Goal: Task Accomplishment & Management: Complete application form

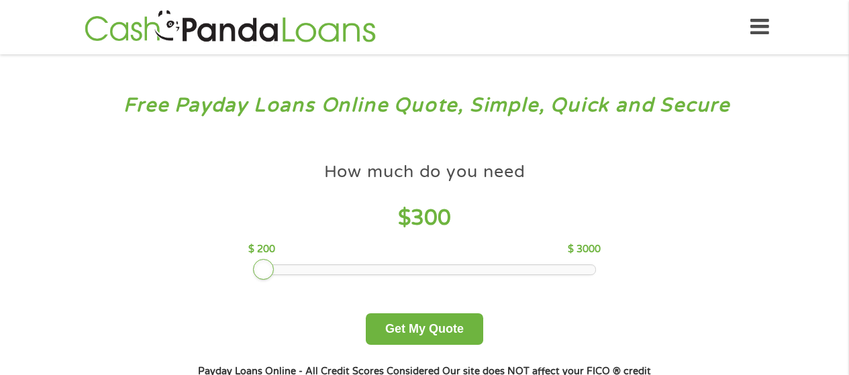
click at [268, 266] on div at bounding box center [425, 269] width 342 height 9
click at [381, 323] on button "Get My Quote" at bounding box center [424, 329] width 117 height 32
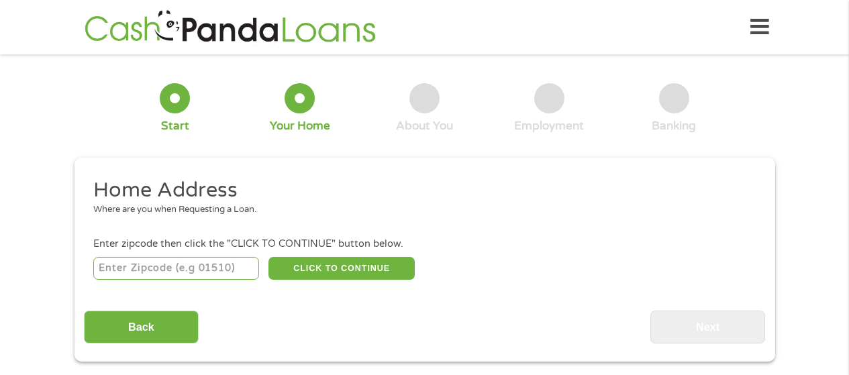
click at [250, 259] on input "number" at bounding box center [176, 268] width 166 height 23
type input "48239"
select select "[US_STATE]"
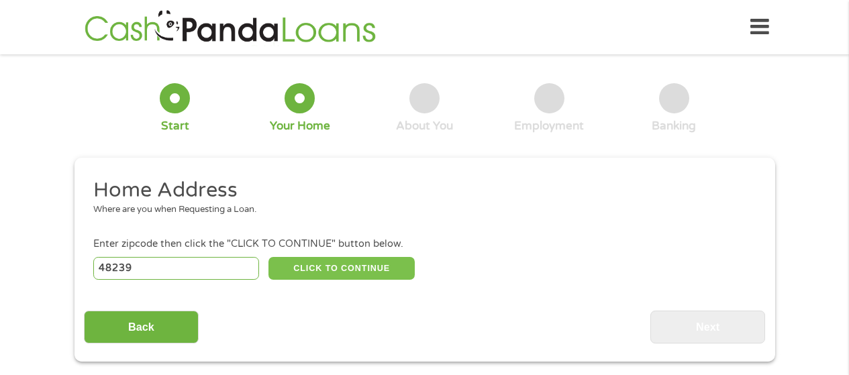
click at [350, 263] on button "CLICK TO CONTINUE" at bounding box center [341, 268] width 146 height 23
type input "48239"
type input "[PERSON_NAME]"
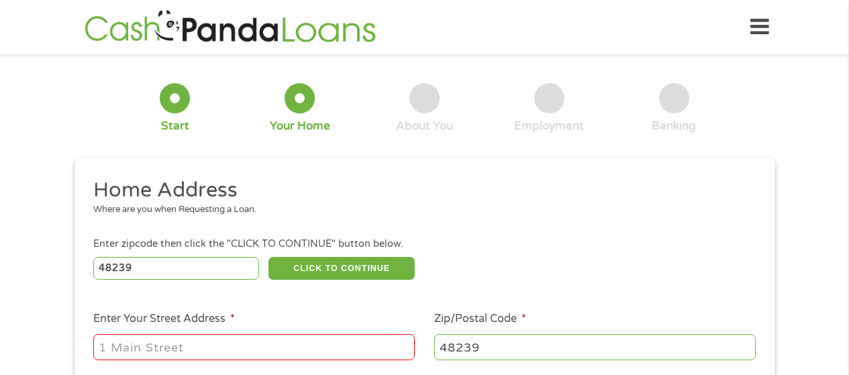
click at [113, 342] on input "Enter Your Street Address *" at bounding box center [253, 347] width 321 height 26
type input "27015 [PERSON_NAME]"
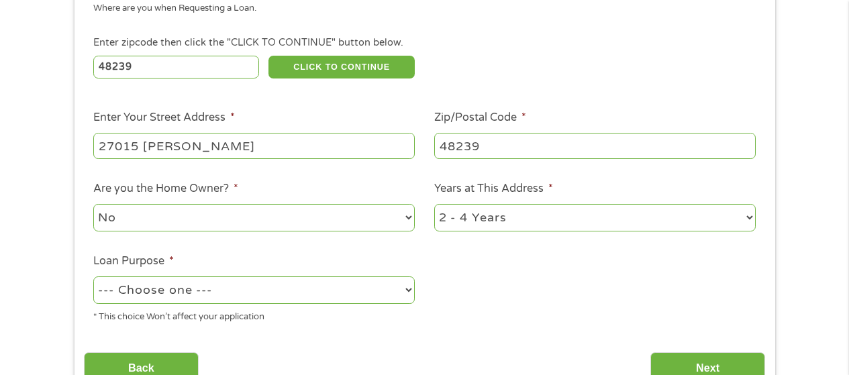
scroll to position [268, 0]
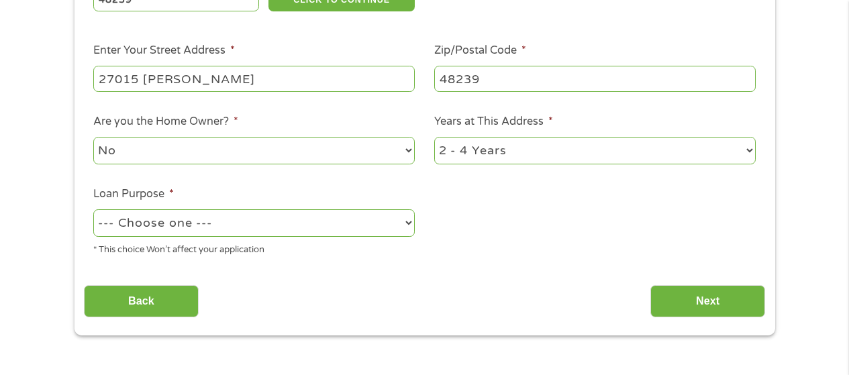
click at [293, 224] on select "--- Choose one --- Pay Bills Debt Consolidation Home Improvement Major Purchase…" at bounding box center [253, 223] width 321 height 28
select select "shorttermcash"
click at [93, 209] on select "--- Choose one --- Pay Bills Debt Consolidation Home Improvement Major Purchase…" at bounding box center [253, 223] width 321 height 28
click at [709, 295] on input "Next" at bounding box center [707, 301] width 115 height 33
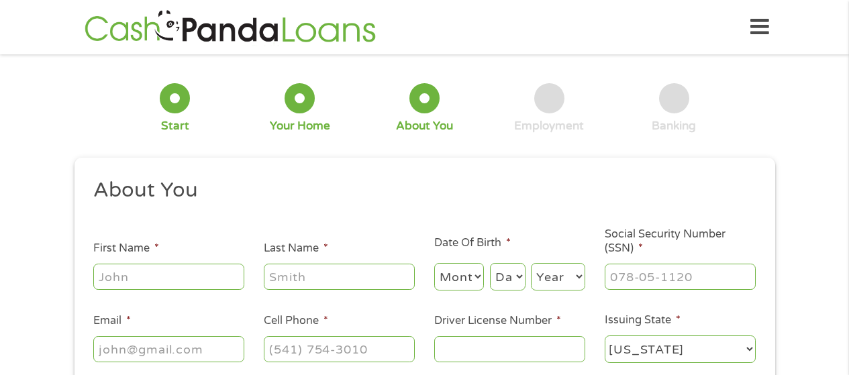
scroll to position [5, 5]
click at [108, 265] on input "First Name *" at bounding box center [168, 277] width 151 height 26
type input "[PERSON_NAME]"
type input "[EMAIL_ADDRESS][DOMAIN_NAME]"
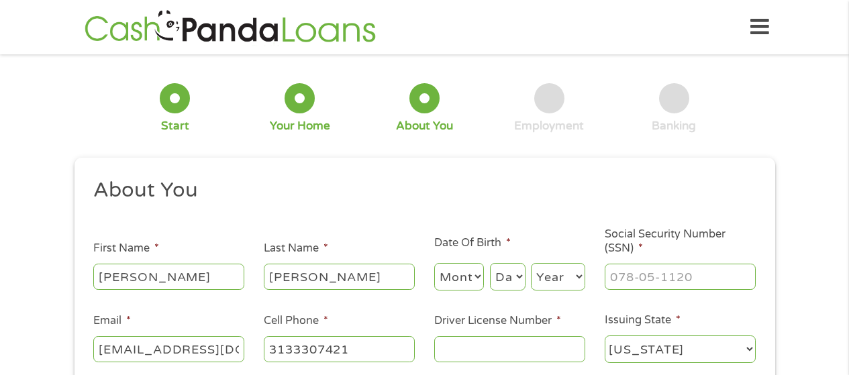
type input "[PHONE_NUMBER]"
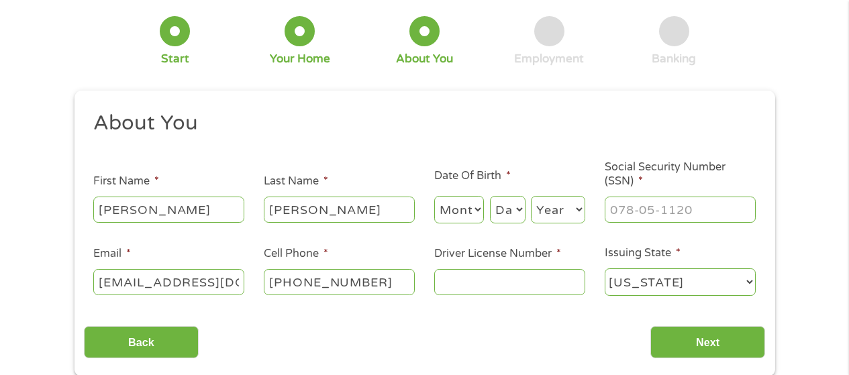
scroll to position [134, 0]
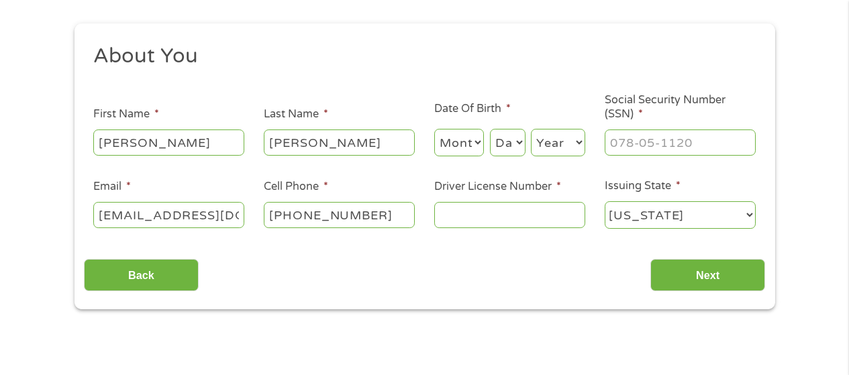
click at [453, 142] on select "Month 1 2 3 4 5 6 7 8 9 10 11 12" at bounding box center [459, 143] width 50 height 28
select select "10"
click at [434, 129] on select "Month 1 2 3 4 5 6 7 8 9 10 11 12" at bounding box center [459, 143] width 50 height 28
click at [499, 142] on select "Day 1 2 3 4 5 6 7 8 9 10 11 12 13 14 15 16 17 18 19 20 21 22 23 24 25 26 27 28 …" at bounding box center [508, 143] width 36 height 28
click at [494, 138] on select "Day 1 2 3 4 5 6 7 8 9 10 11 12 13 14 15 16 17 18 19 20 21 22 23 24 25 26 27 28 …" at bounding box center [508, 143] width 36 height 28
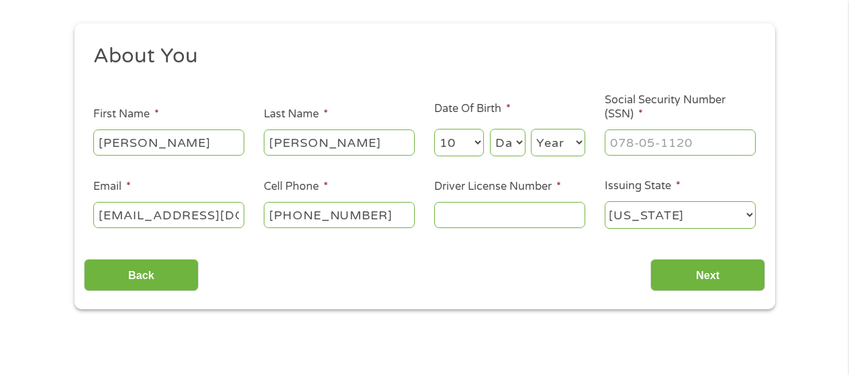
click at [505, 150] on select "Day 1 2 3 4 5 6 7 8 9 10 11 12 13 14 15 16 17 18 19 20 21 22 23 24 25 26 27 28 …" at bounding box center [508, 143] width 36 height 28
click at [490, 129] on select "Day 1 2 3 4 5 6 7 8 9 10 11 12 13 14 15 16 17 18 19 20 21 22 23 24 25 26 27 28 …" at bounding box center [508, 143] width 36 height 28
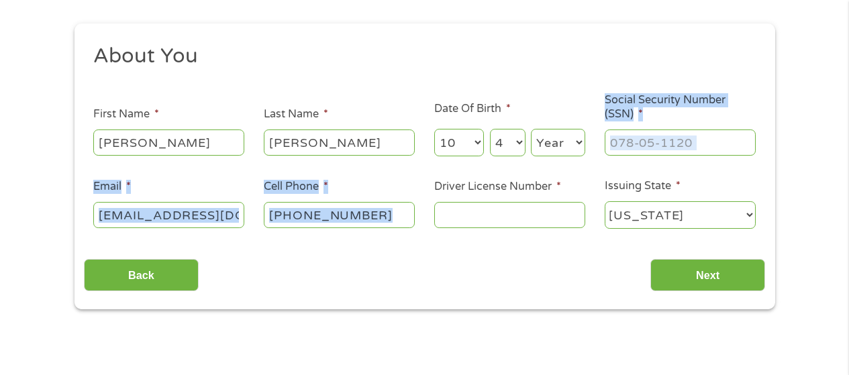
drag, startPoint x: 486, startPoint y: 172, endPoint x: 484, endPoint y: 159, distance: 13.6
click at [507, 183] on ul "About You This field is hidden when viewing the form Title * --- Choose one ---…" at bounding box center [424, 142] width 681 height 198
click at [498, 149] on select "Day 1 2 3 4 5 6 7 8 9 10 11 12 13 14 15 16 17 18 19 20 21 22 23 24 25 26 27 28 …" at bounding box center [508, 143] width 36 height 28
select select "27"
click at [490, 129] on select "Day 1 2 3 4 5 6 7 8 9 10 11 12 13 14 15 16 17 18 19 20 21 22 23 24 25 26 27 28 …" at bounding box center [508, 143] width 36 height 28
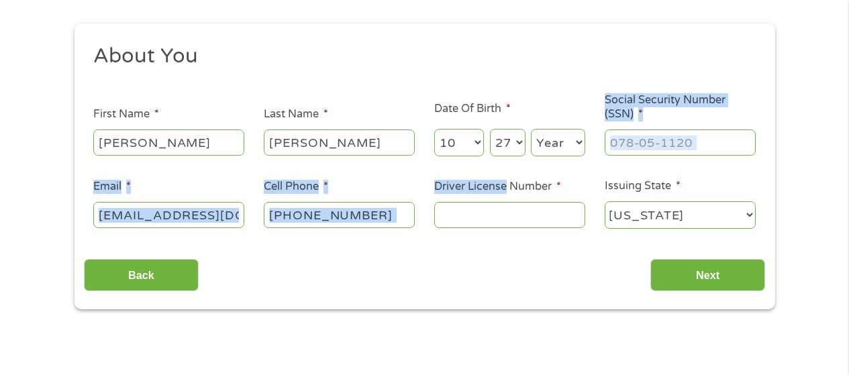
click at [543, 138] on select "Year [DATE] 2006 2005 2004 2003 2002 2001 2000 1999 1998 1997 1996 1995 1994 19…" at bounding box center [558, 143] width 54 height 28
click at [536, 142] on select "Year [DATE] 2006 2005 2004 2003 2002 2001 2000 1999 1998 1997 1996 1995 1994 19…" at bounding box center [558, 143] width 54 height 28
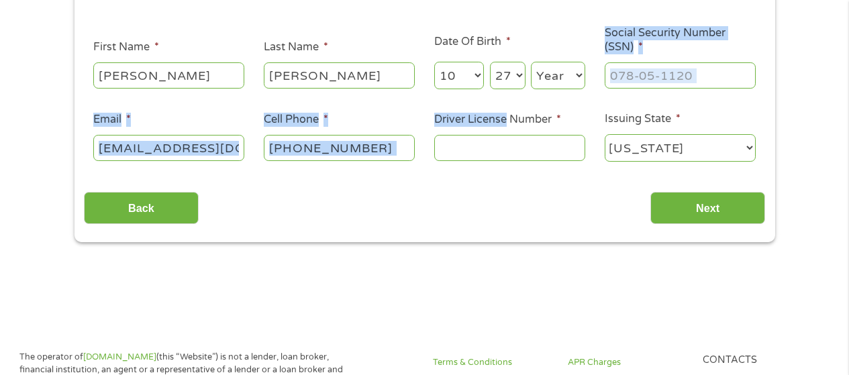
click at [556, 70] on select "Year [DATE] 2006 2005 2004 2003 2002 2001 2000 1999 1998 1997 1996 1995 1994 19…" at bounding box center [558, 76] width 54 height 28
select select "1954"
click at [531, 62] on select "Year [DATE] 2006 2005 2004 2003 2002 2001 2000 1999 1998 1997 1996 1995 1994 19…" at bounding box center [558, 76] width 54 height 28
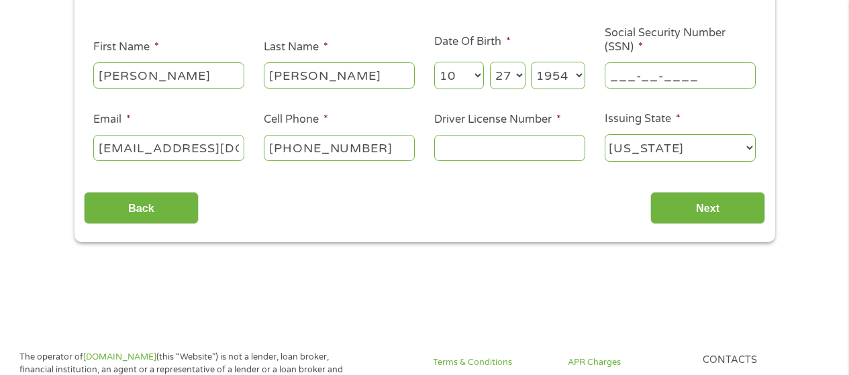
click at [607, 79] on input "___-__-____" at bounding box center [680, 75] width 151 height 26
type input "334-50-2706"
click at [436, 151] on input "Driver License Number *" at bounding box center [509, 148] width 151 height 26
type input "w"
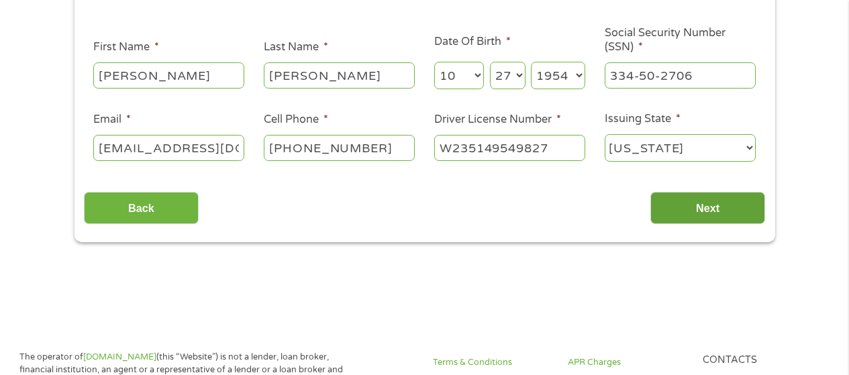
type input "W235149549827"
click at [692, 205] on input "Next" at bounding box center [707, 208] width 115 height 33
click at [706, 141] on select "[US_STATE] [US_STATE] [US_STATE] [US_STATE] [US_STATE] [US_STATE] [US_STATE] [U…" at bounding box center [680, 148] width 151 height 28
click at [605, 134] on select "[US_STATE] [US_STATE] [US_STATE] [US_STATE] [US_STATE] [US_STATE] [US_STATE] [U…" at bounding box center [680, 148] width 151 height 28
click at [697, 207] on input "Next" at bounding box center [707, 208] width 115 height 33
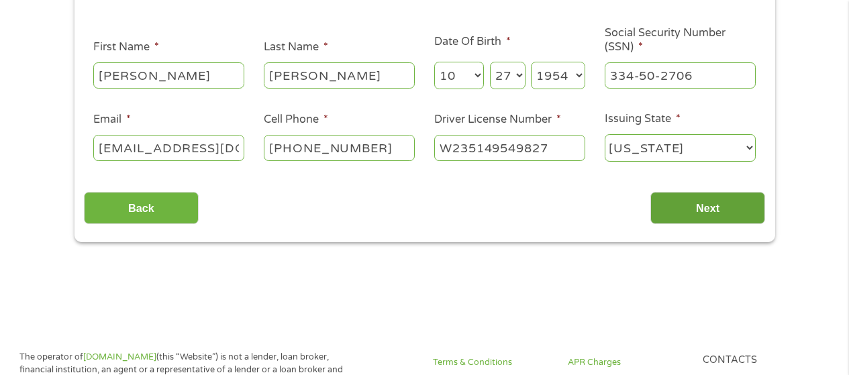
click at [695, 205] on input "Next" at bounding box center [707, 208] width 115 height 33
click at [742, 142] on select "[US_STATE] [US_STATE] [US_STATE] [US_STATE] [US_STATE] [US_STATE] [US_STATE] [U…" at bounding box center [680, 148] width 151 height 28
click at [722, 152] on select "[US_STATE] [US_STATE] [US_STATE] [US_STATE] [US_STATE] [US_STATE] [US_STATE] [U…" at bounding box center [680, 148] width 151 height 28
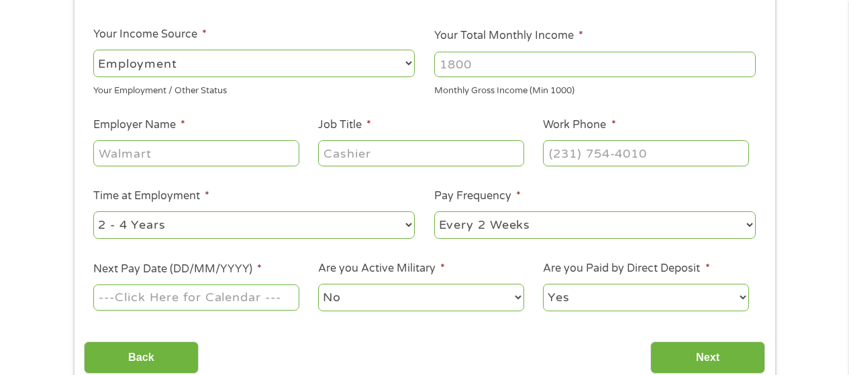
scroll to position [0, 0]
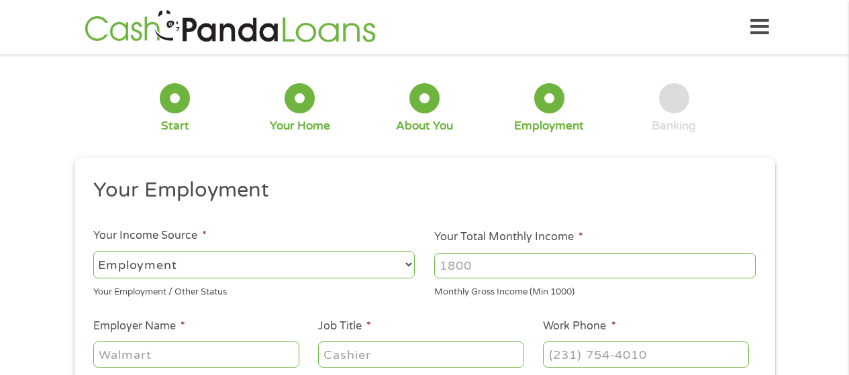
click at [711, 212] on ul "Your Employment Your Income Source * --- Choose one --- Employment [DEMOGRAPHIC…" at bounding box center [424, 351] width 681 height 348
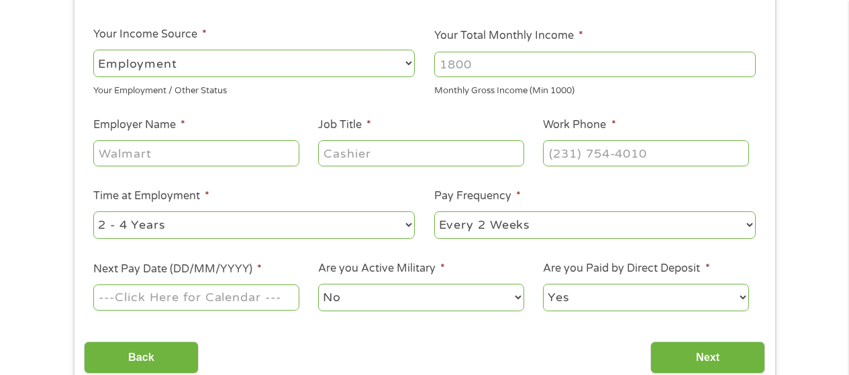
scroll to position [134, 0]
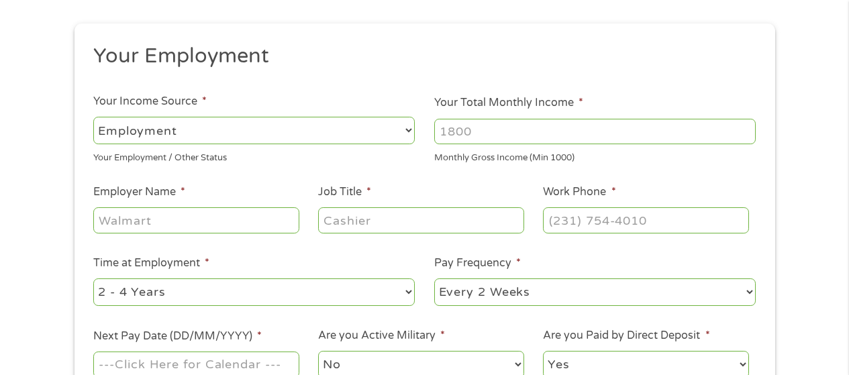
click at [103, 124] on select "--- Choose one --- Employment [DEMOGRAPHIC_DATA] Benefits" at bounding box center [253, 131] width 321 height 28
select select "benefits"
click at [93, 117] on select "--- Choose one --- Employment [DEMOGRAPHIC_DATA] Benefits" at bounding box center [253, 131] width 321 height 28
type input "Other"
type input "[PHONE_NUMBER]"
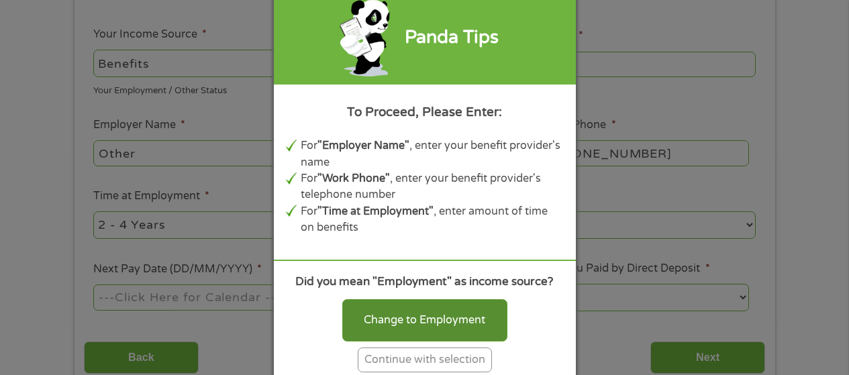
scroll to position [268, 0]
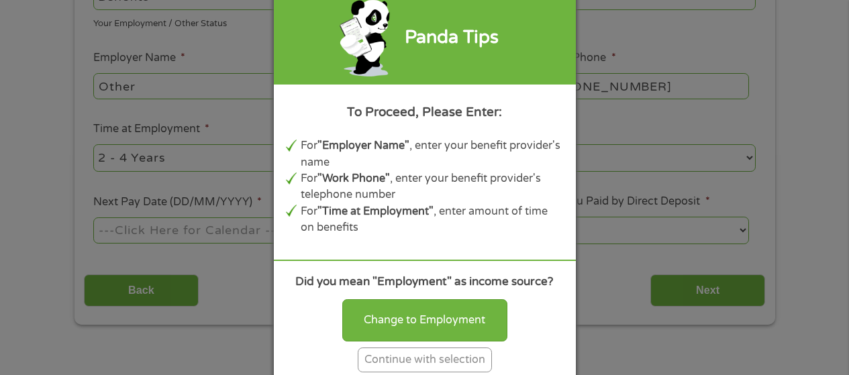
click at [372, 362] on div "Continue with selection" at bounding box center [425, 360] width 134 height 25
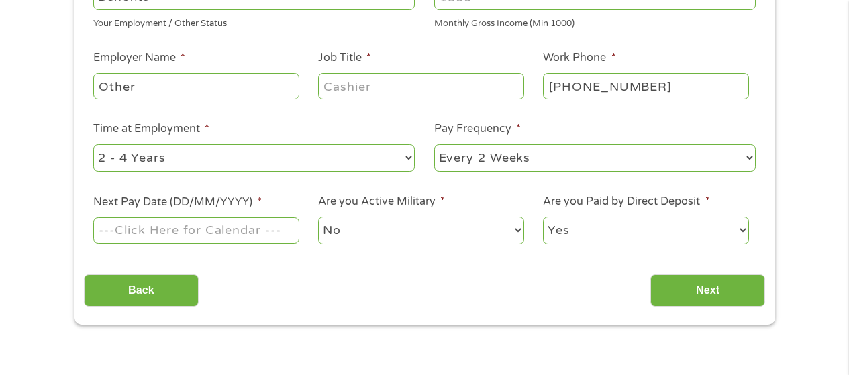
click at [364, 87] on input "Job Title *" at bounding box center [420, 86] width 205 height 26
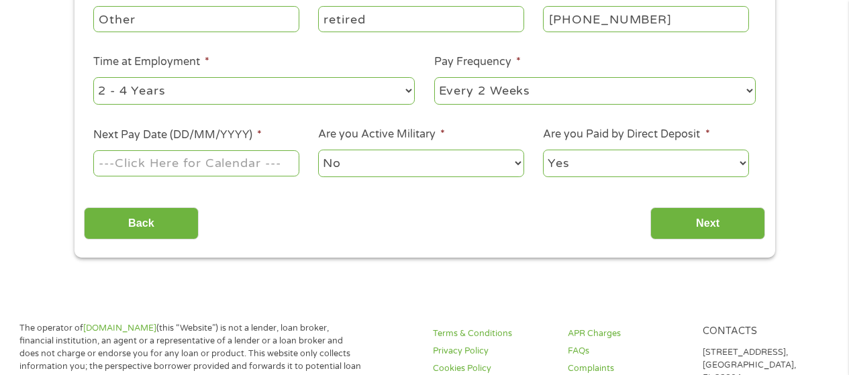
type input "retired"
click at [189, 85] on select "--- Choose one --- 1 Year or less 1 - 2 Years 2 - 4 Years Over 4 Years" at bounding box center [253, 91] width 321 height 28
select select "60months"
click at [93, 77] on select "--- Choose one --- 1 Year or less 1 - 2 Years 2 - 4 Years Over 4 Years" at bounding box center [253, 91] width 321 height 28
click at [584, 87] on select "--- Choose one --- Every 2 Weeks Every Week Monthly Semi-Monthly" at bounding box center [594, 91] width 321 height 28
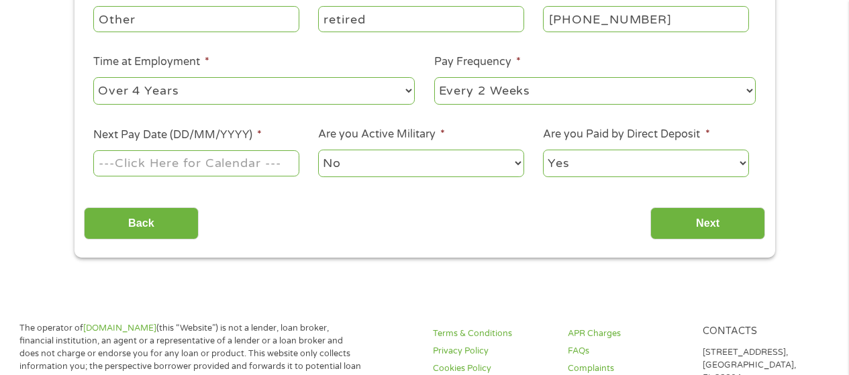
select select "monthly"
click at [434, 77] on select "--- Choose one --- Every 2 Weeks Every Week Monthly Semi-Monthly" at bounding box center [594, 91] width 321 height 28
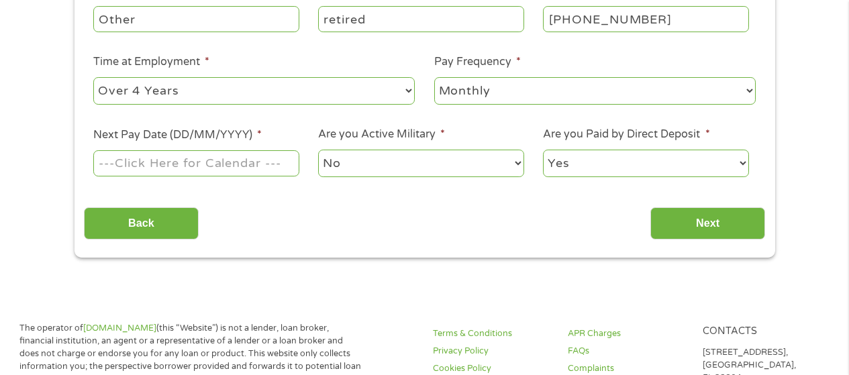
click at [207, 162] on input "Next Pay Date (DD/MM/YYYY) *" at bounding box center [195, 163] width 205 height 26
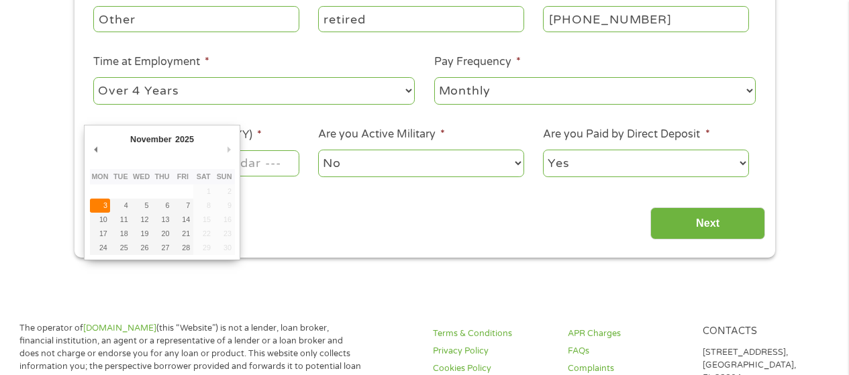
type input "[DATE]"
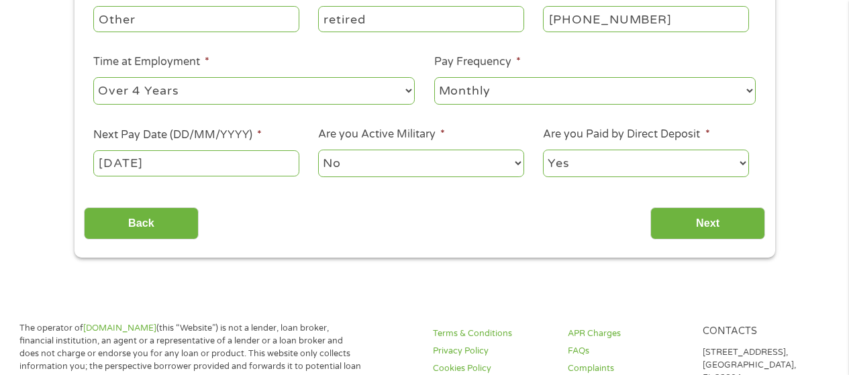
click at [213, 158] on input "[DATE]" at bounding box center [195, 163] width 205 height 26
click at [710, 214] on input "Next" at bounding box center [707, 223] width 115 height 33
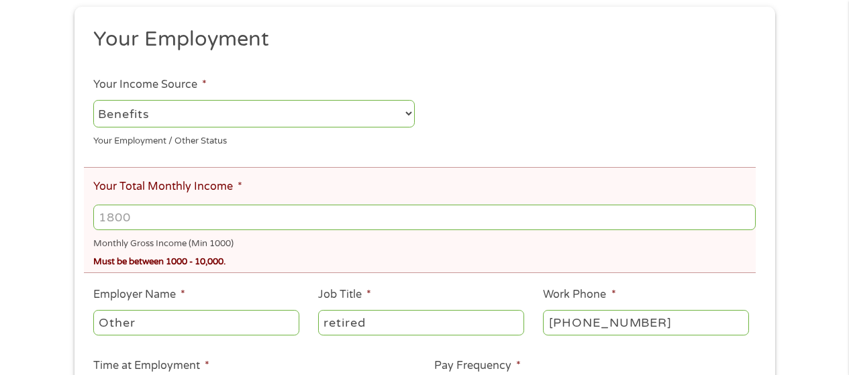
scroll to position [268, 0]
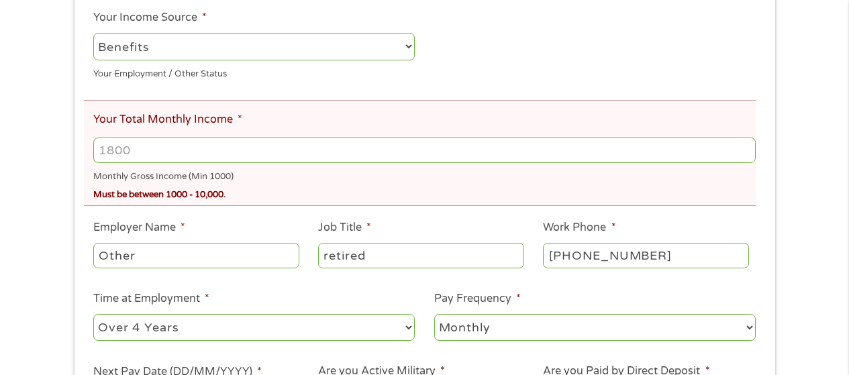
click at [140, 154] on input "Your Total Monthly Income *" at bounding box center [424, 151] width 662 height 26
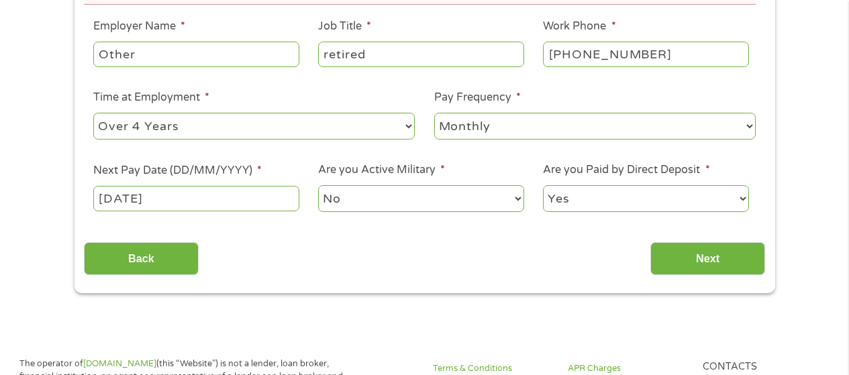
scroll to position [537, 0]
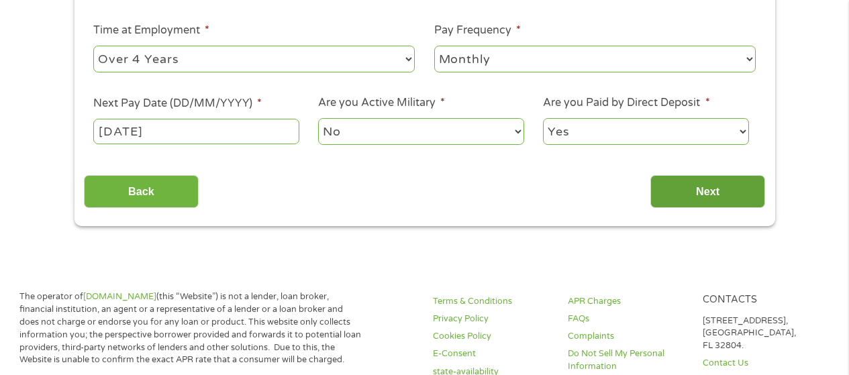
click at [697, 194] on input "Next" at bounding box center [707, 191] width 115 height 33
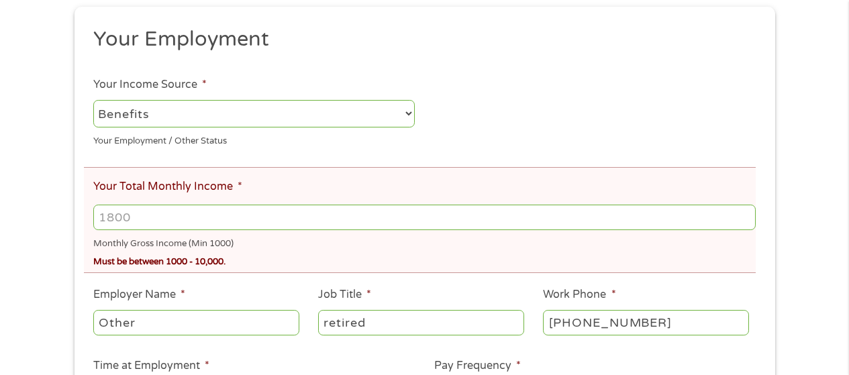
scroll to position [268, 0]
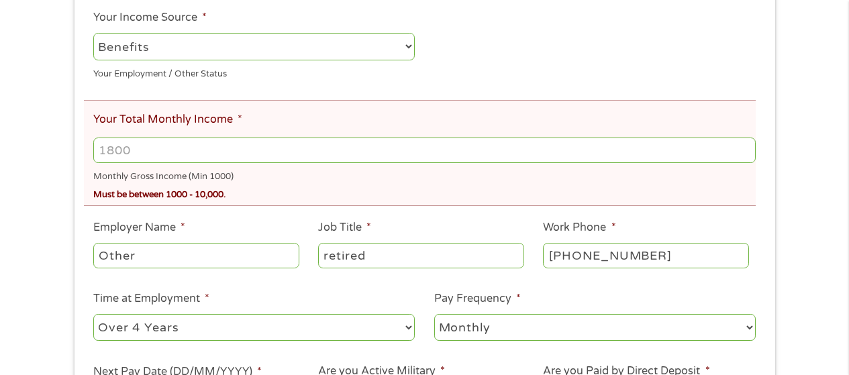
click at [146, 141] on input "Your Total Monthly Income *" at bounding box center [424, 151] width 662 height 26
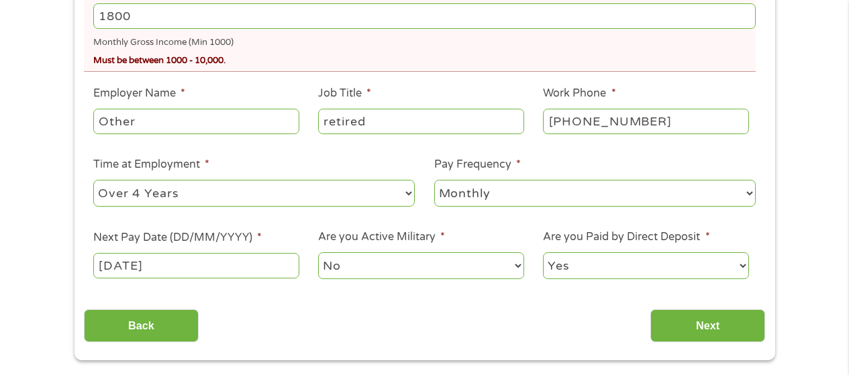
scroll to position [470, 0]
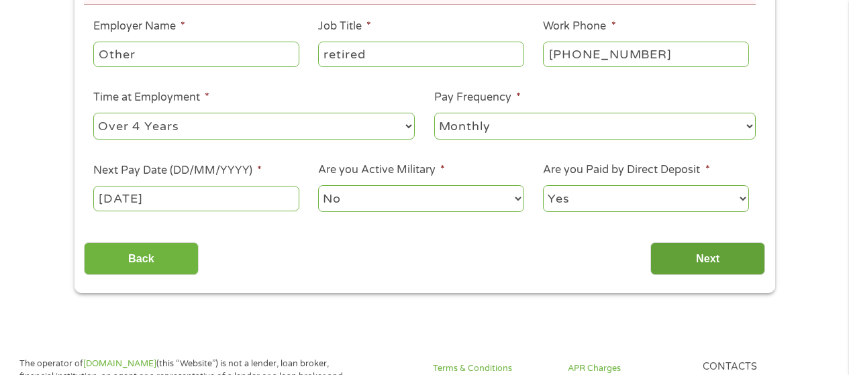
type input "1800"
click at [689, 254] on input "Next" at bounding box center [707, 258] width 115 height 33
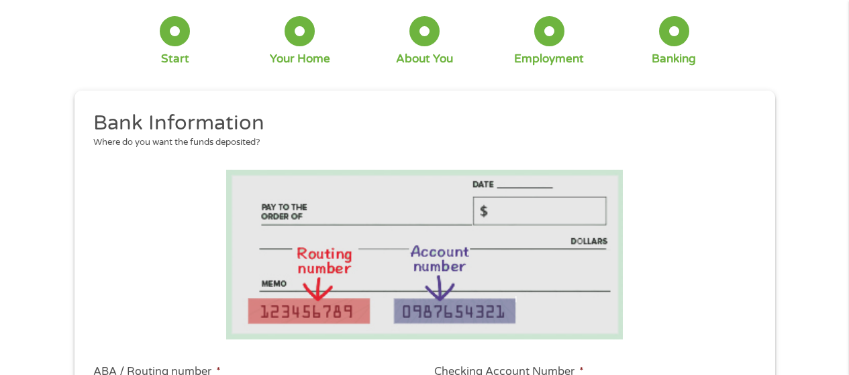
scroll to position [201, 0]
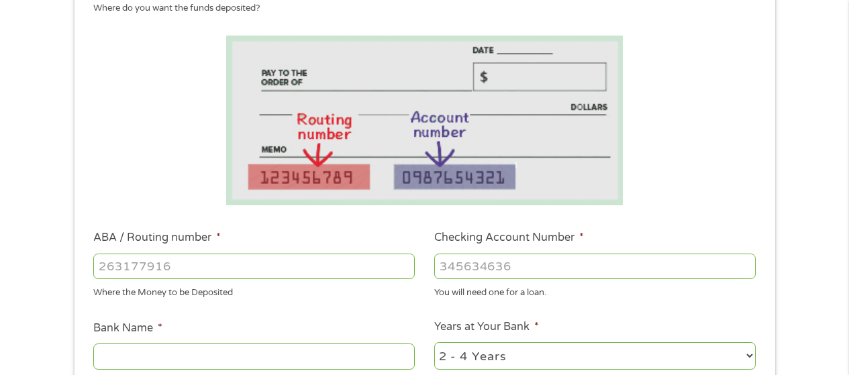
click at [215, 270] on input "ABA / Routing number *" at bounding box center [253, 267] width 321 height 26
type input "241070417"
type input "CITIZENS BANK NA"
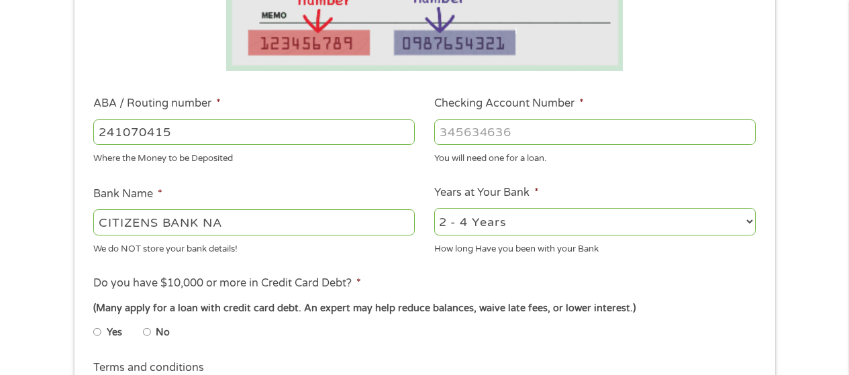
scroll to position [403, 0]
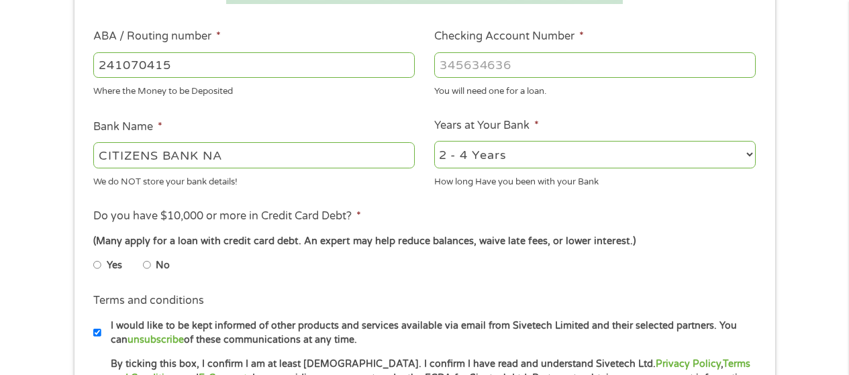
type input "241070415"
click at [434, 62] on div at bounding box center [594, 65] width 321 height 31
click at [438, 61] on input "Checking Account Number *" at bounding box center [594, 65] width 321 height 26
type input "4604896924"
click at [99, 266] on input "Yes" at bounding box center [97, 264] width 8 height 21
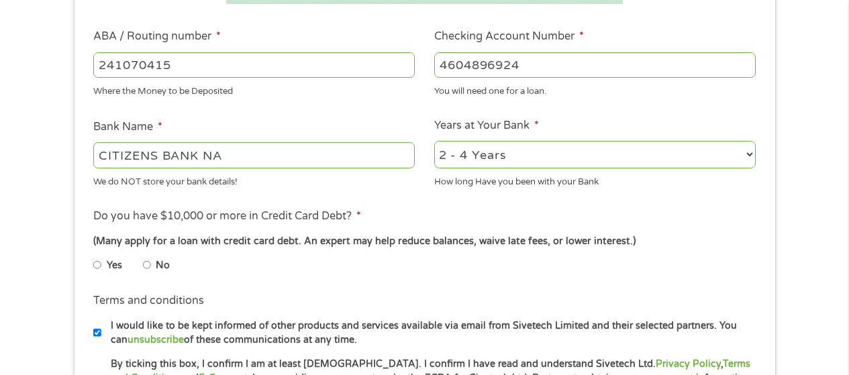
radio input "true"
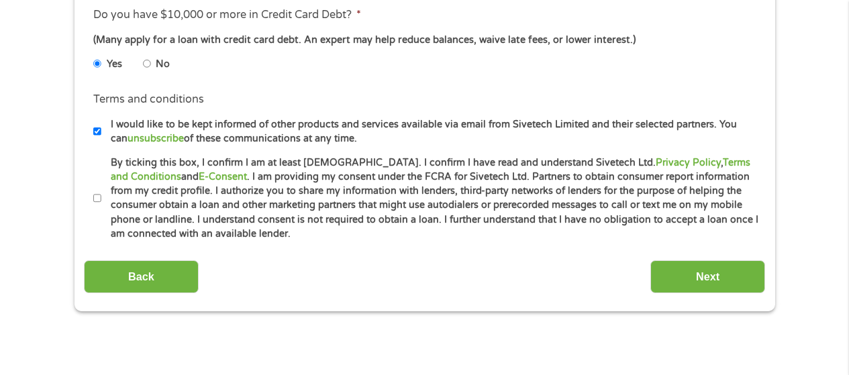
scroll to position [671, 0]
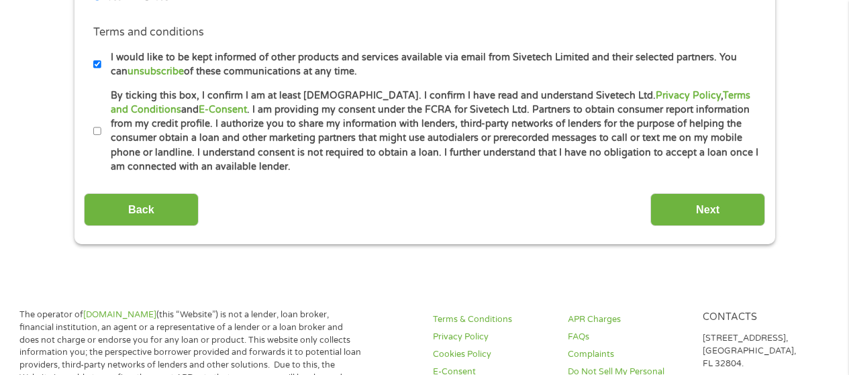
click at [94, 131] on input "By ticking this box, I confirm I am at least [DEMOGRAPHIC_DATA]. I confirm I ha…" at bounding box center [97, 131] width 8 height 21
checkbox input "true"
click at [696, 212] on input "Next" at bounding box center [707, 209] width 115 height 33
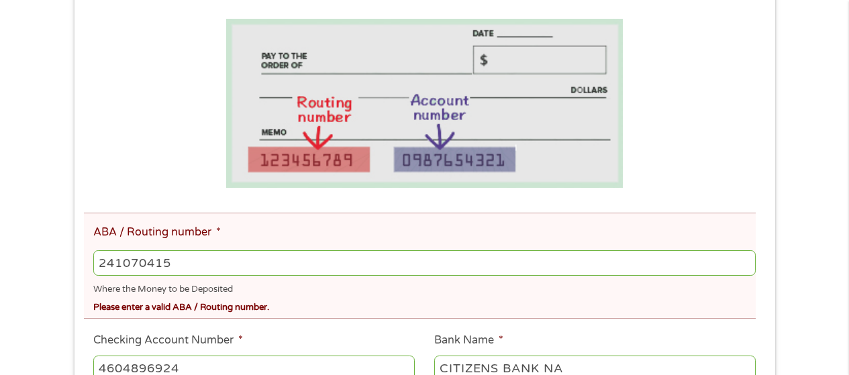
scroll to position [336, 0]
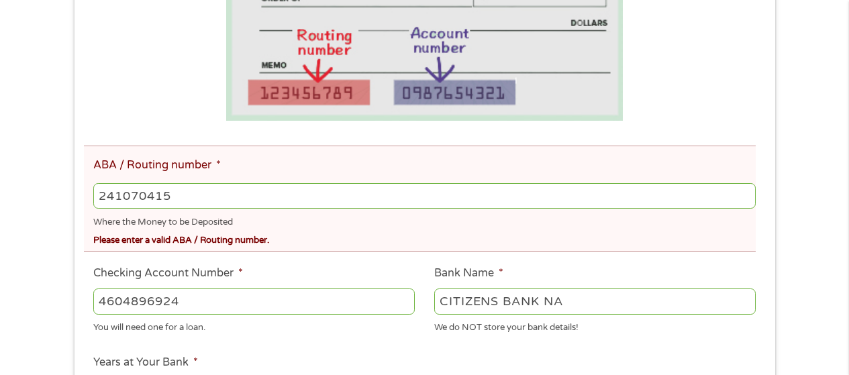
click at [175, 192] on input "241070415" at bounding box center [424, 196] width 662 height 26
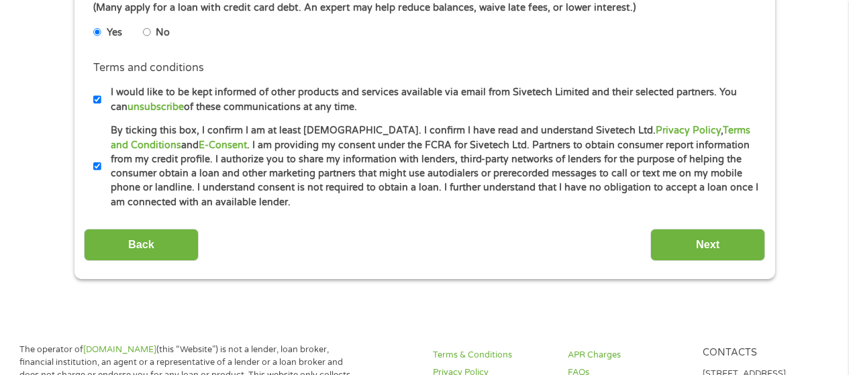
scroll to position [873, 0]
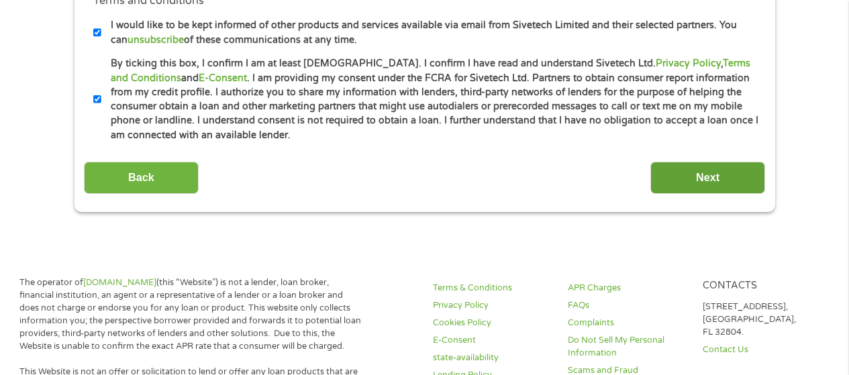
type input "241070416"
click at [673, 167] on input "Next" at bounding box center [707, 178] width 115 height 33
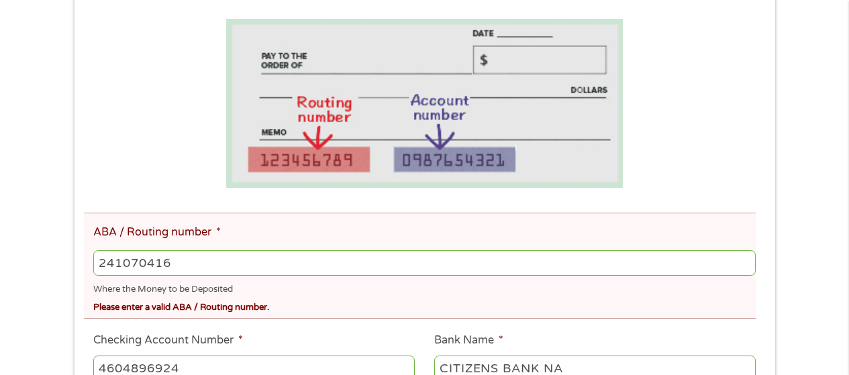
scroll to position [336, 0]
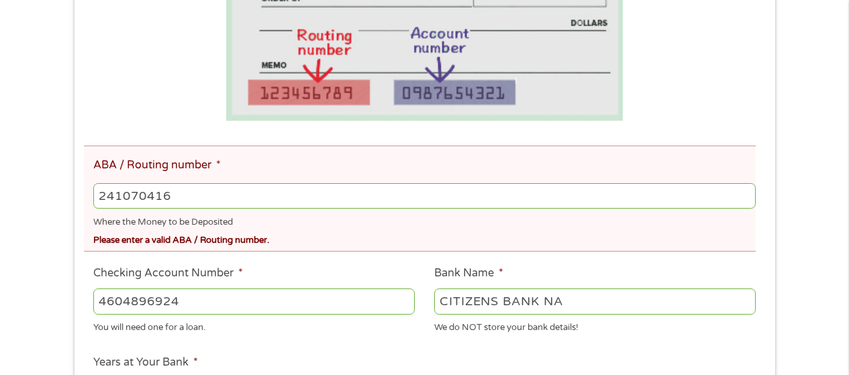
click at [175, 193] on input "241070416" at bounding box center [424, 196] width 662 height 26
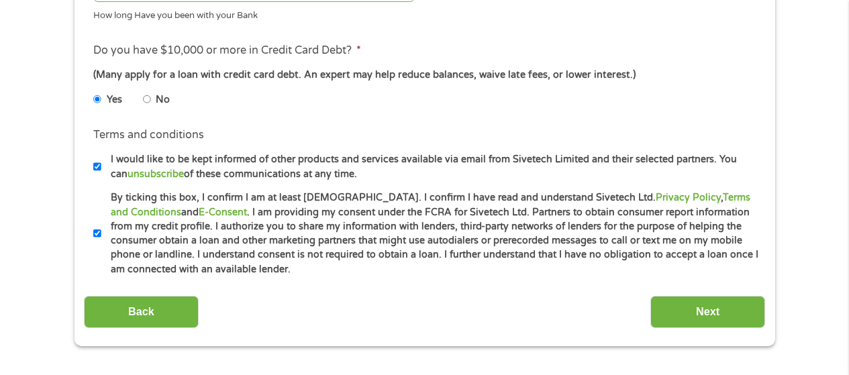
scroll to position [805, 0]
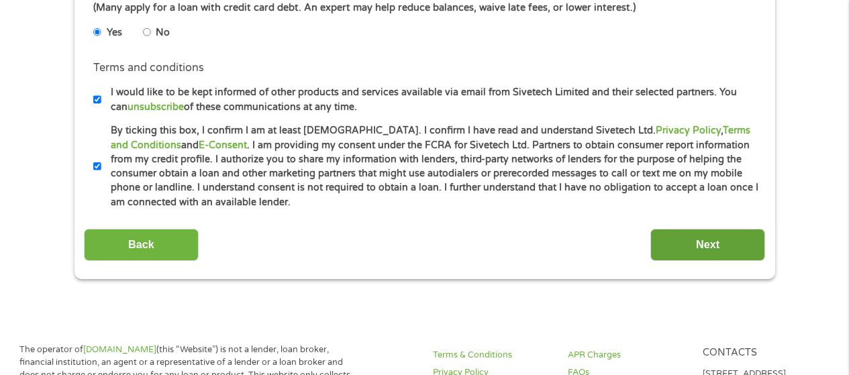
type input "241070417"
click at [709, 246] on input "Next" at bounding box center [707, 245] width 115 height 33
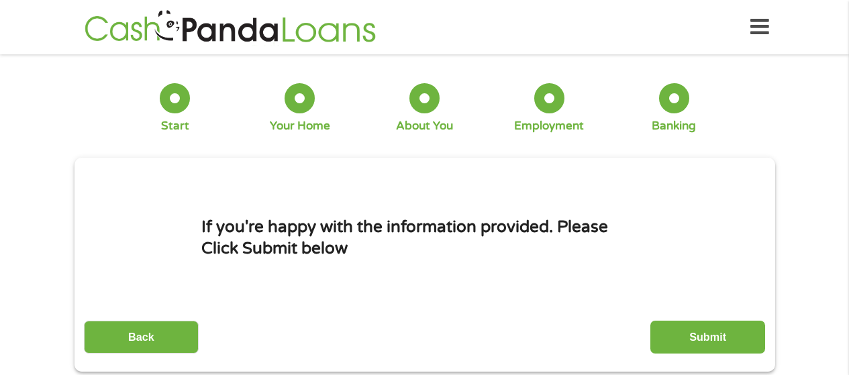
scroll to position [5, 5]
drag, startPoint x: 682, startPoint y: 339, endPoint x: 675, endPoint y: 336, distance: 7.9
click at [679, 336] on input "Submit" at bounding box center [707, 337] width 115 height 33
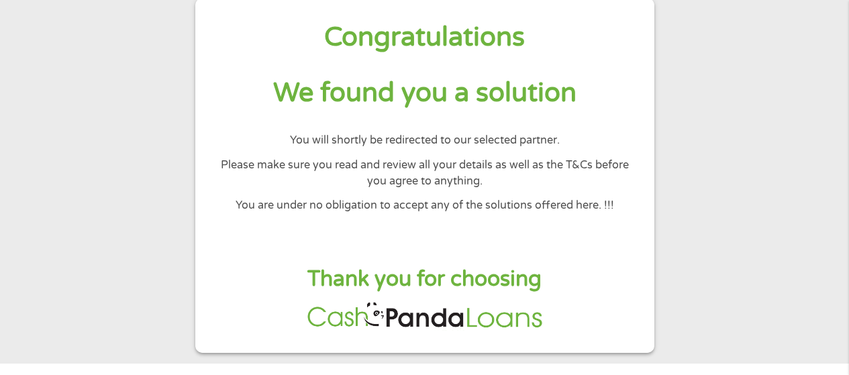
scroll to position [134, 0]
